Goal: Download file/media

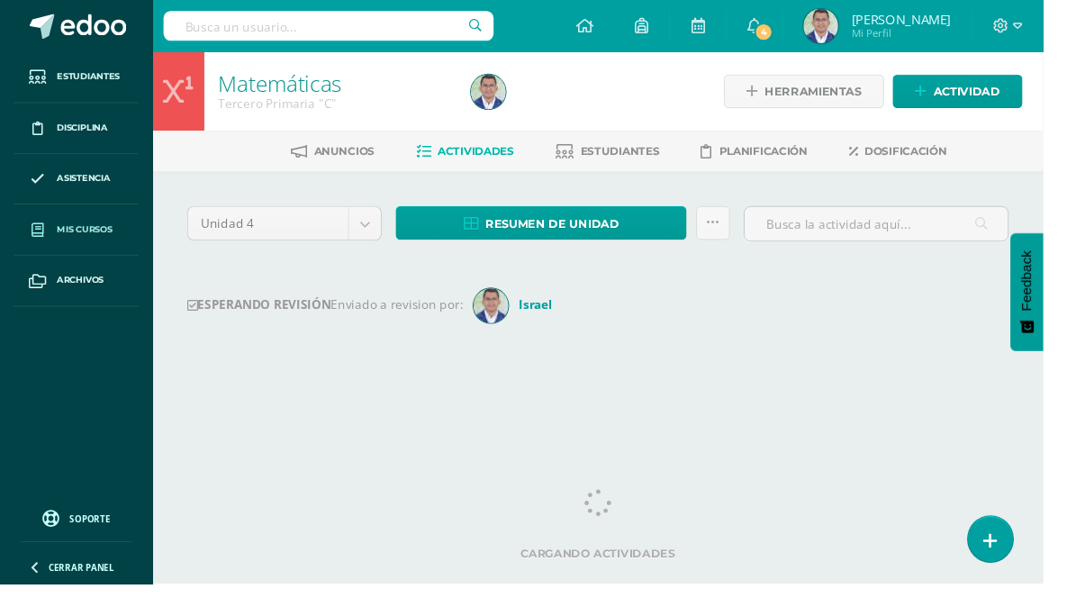
click at [92, 245] on span "Mis cursos" at bounding box center [88, 238] width 58 height 14
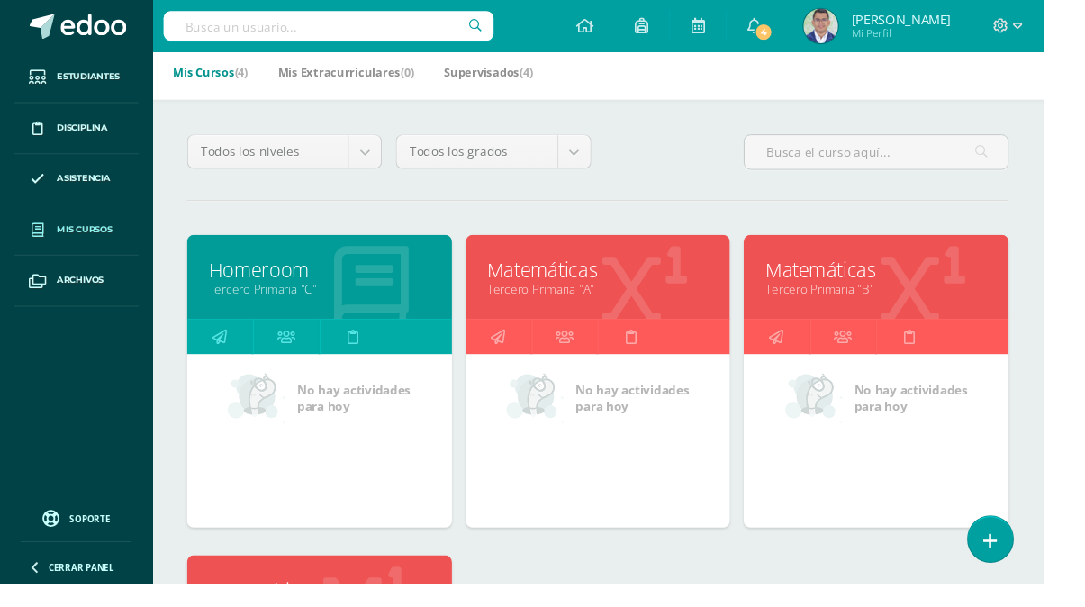
scroll to position [152, 0]
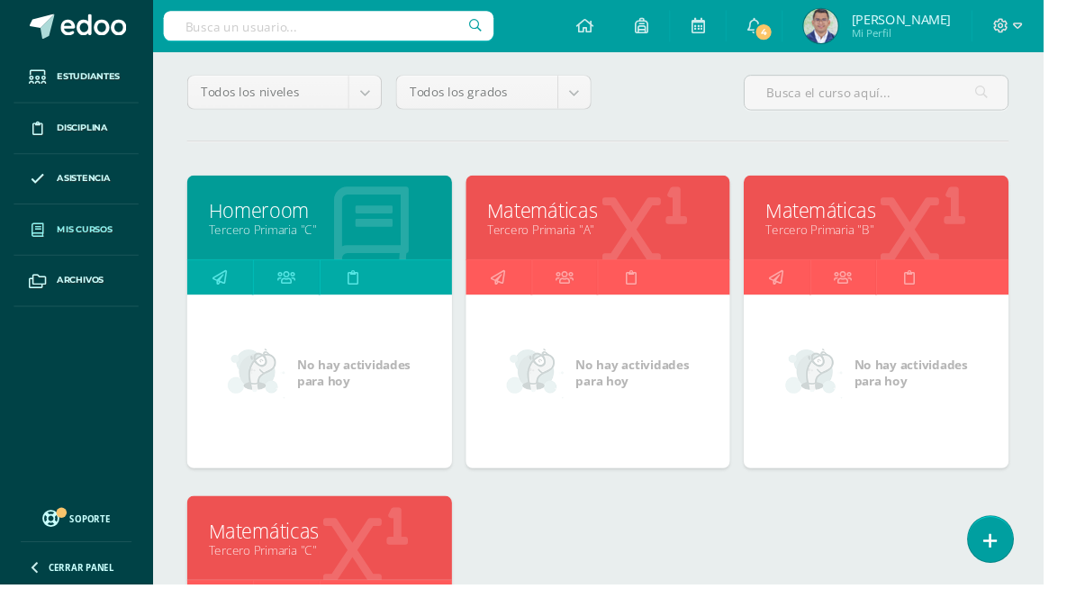
click at [864, 231] on link "Tercero Primaria "B"" at bounding box center [911, 239] width 231 height 17
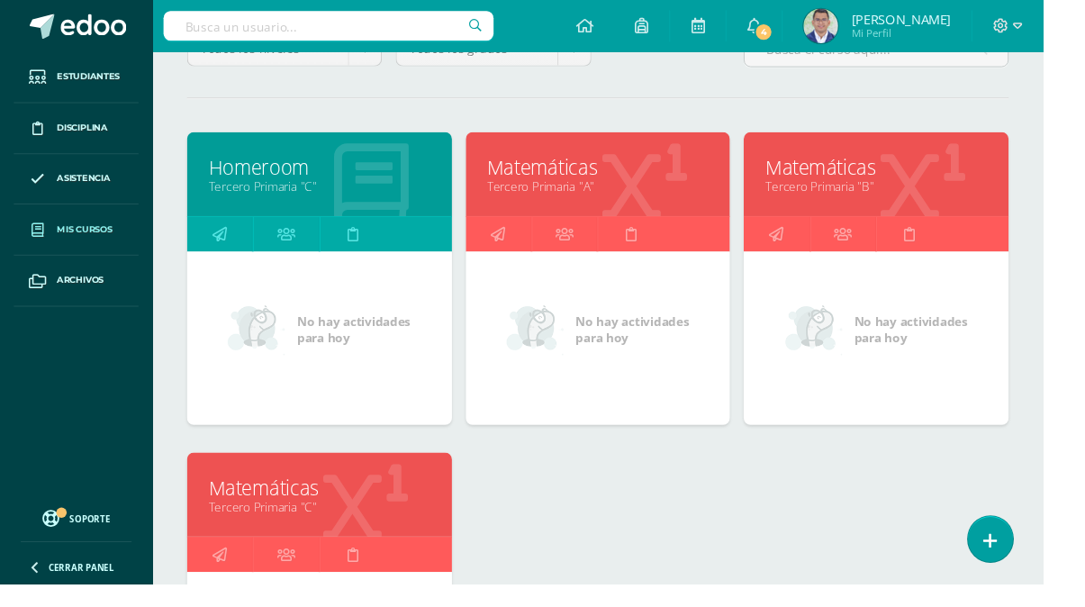
scroll to position [213, 0]
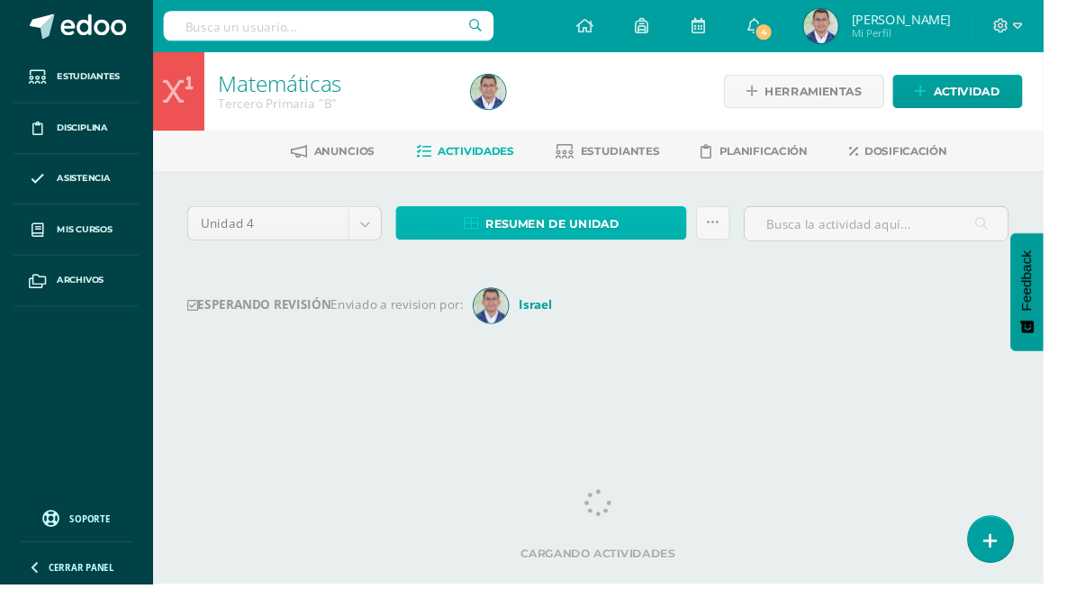
click at [586, 229] on span "Resumen de unidad" at bounding box center [574, 232] width 139 height 33
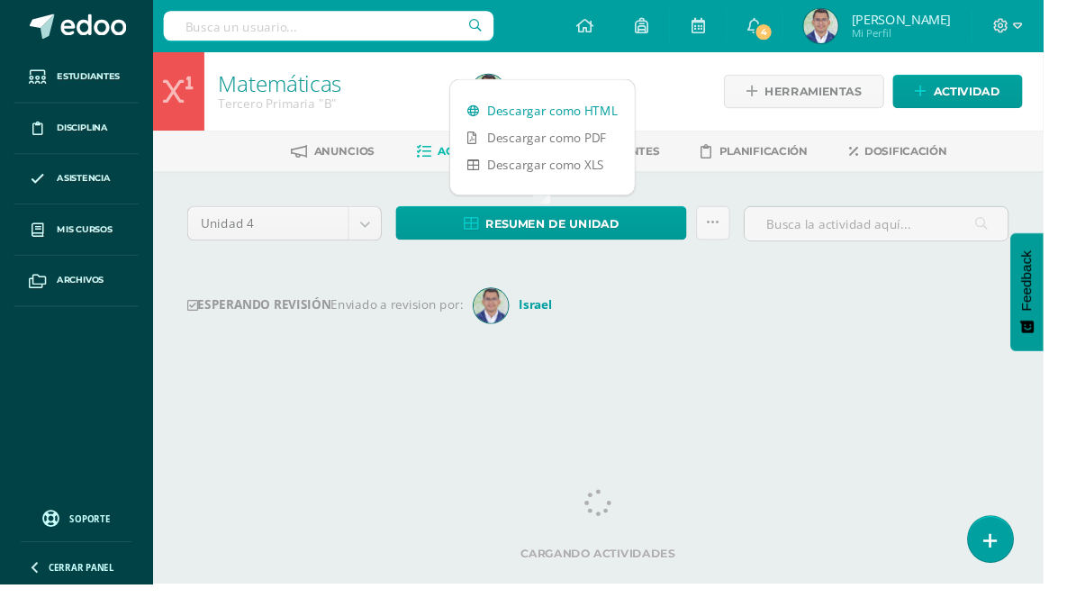
click at [584, 116] on link "Descargar como HTML" at bounding box center [564, 115] width 192 height 28
